Goal: Task Accomplishment & Management: Manage account settings

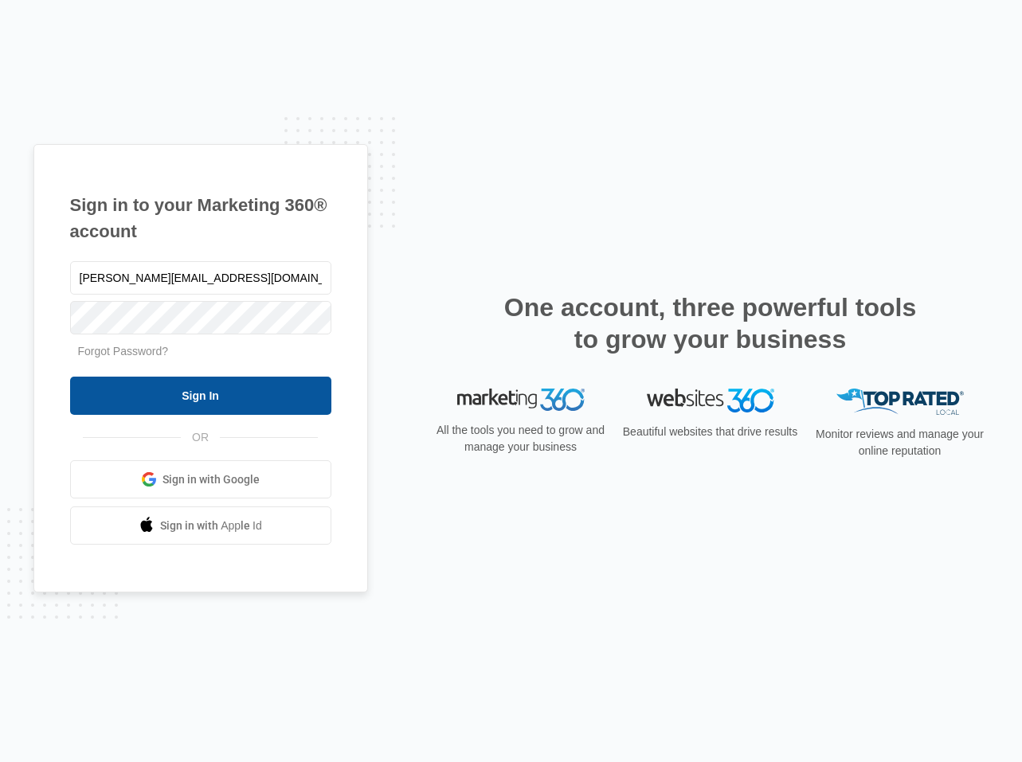
type input "[PERSON_NAME][EMAIL_ADDRESS][DOMAIN_NAME]"
click at [170, 398] on input "Sign In" at bounding box center [200, 396] width 261 height 38
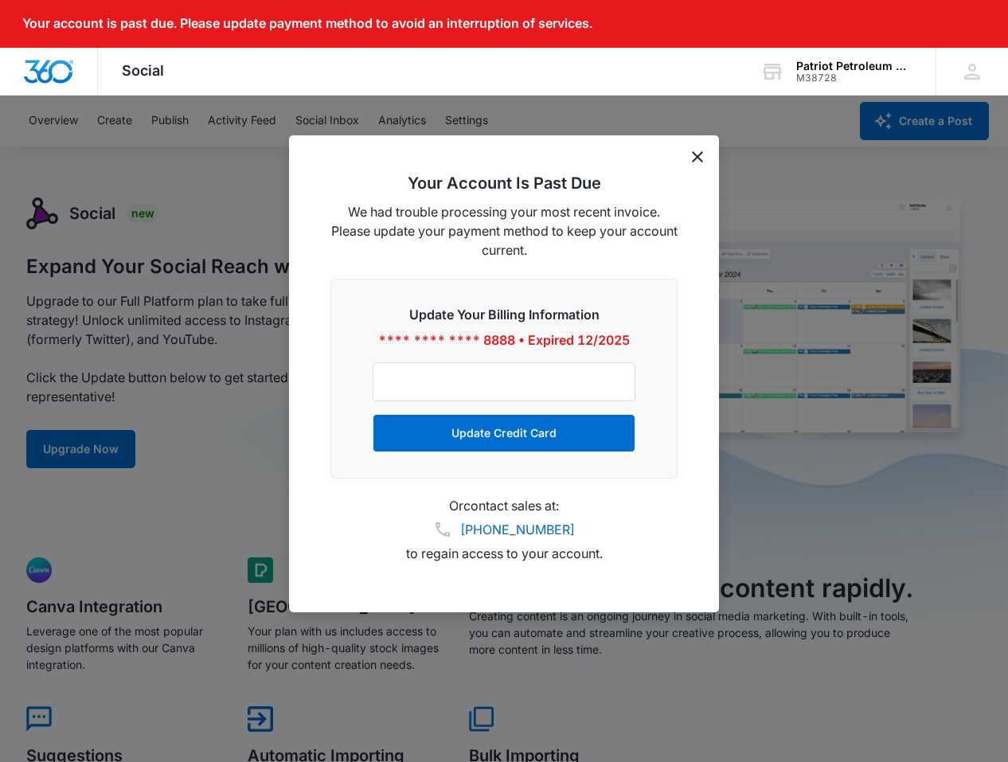
click at [700, 157] on icon "dismiss this dialog" at bounding box center [697, 156] width 11 height 11
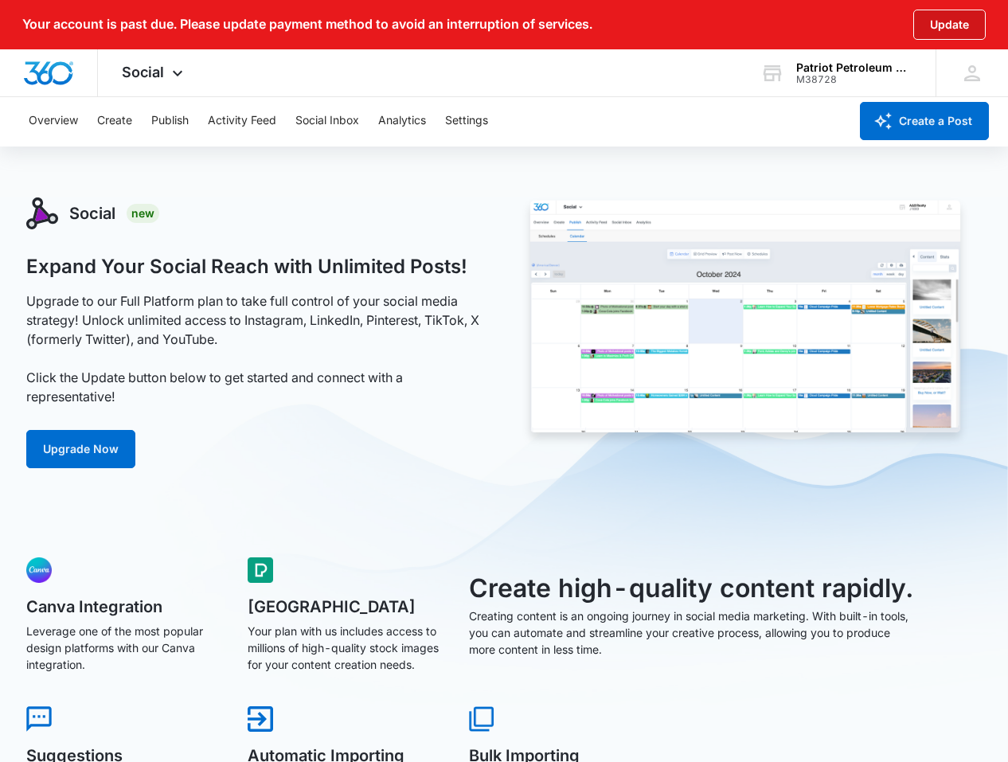
click at [956, 11] on button "Update" at bounding box center [949, 25] width 72 height 30
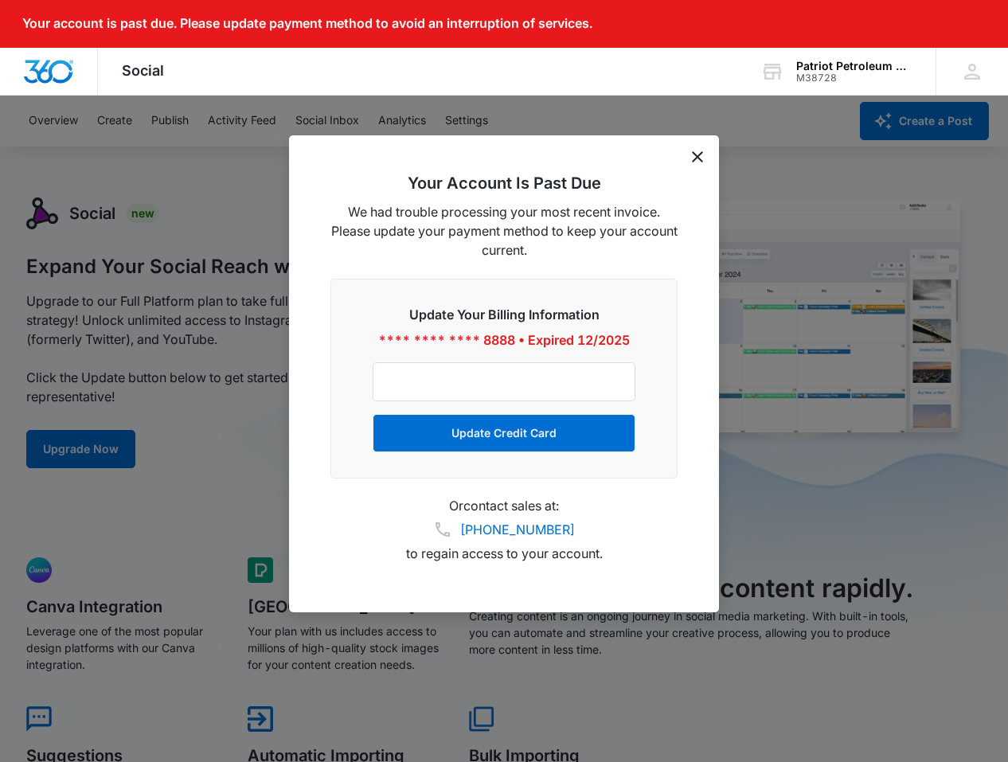
click at [513, 406] on form "Update Credit Card" at bounding box center [504, 407] width 263 height 90
click at [526, 389] on div at bounding box center [504, 381] width 263 height 39
click at [705, 150] on div "Your Account Is Past Due We had trouble processing your most recent invoice. Pl…" at bounding box center [504, 373] width 430 height 477
click at [698, 154] on icon "dismiss this dialog" at bounding box center [697, 156] width 11 height 11
